Goal: Task Accomplishment & Management: Manage account settings

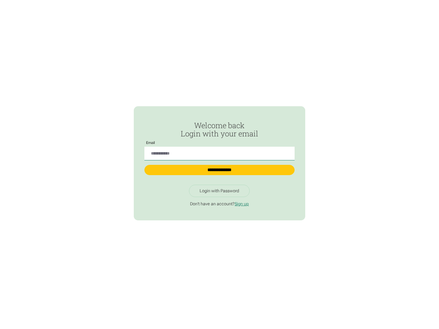
click at [219, 151] on input "Passwordless Login" at bounding box center [219, 154] width 150 height 14
